Goal: Task Accomplishment & Management: Use online tool/utility

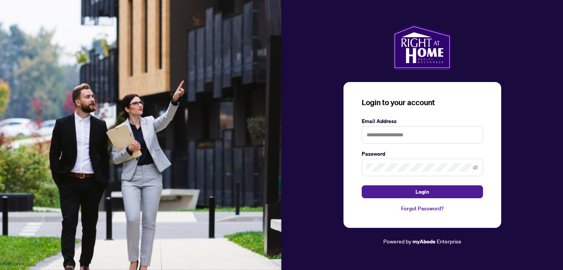
type input "**********"
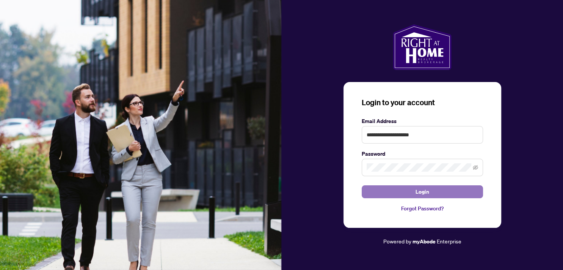
click at [425, 189] on span "Login" at bounding box center [423, 191] width 14 height 12
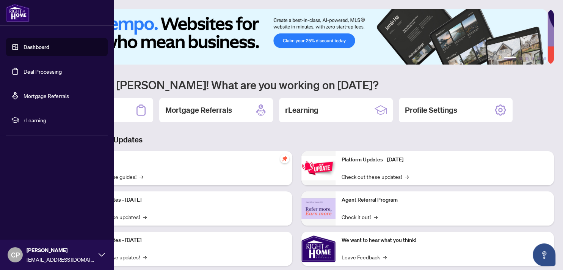
click at [49, 72] on link "Deal Processing" at bounding box center [43, 71] width 38 height 7
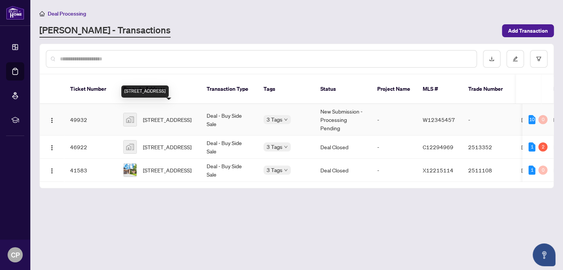
click at [173, 115] on span "[STREET_ADDRESS]" at bounding box center [167, 119] width 49 height 8
